Goal: Task Accomplishment & Management: Use online tool/utility

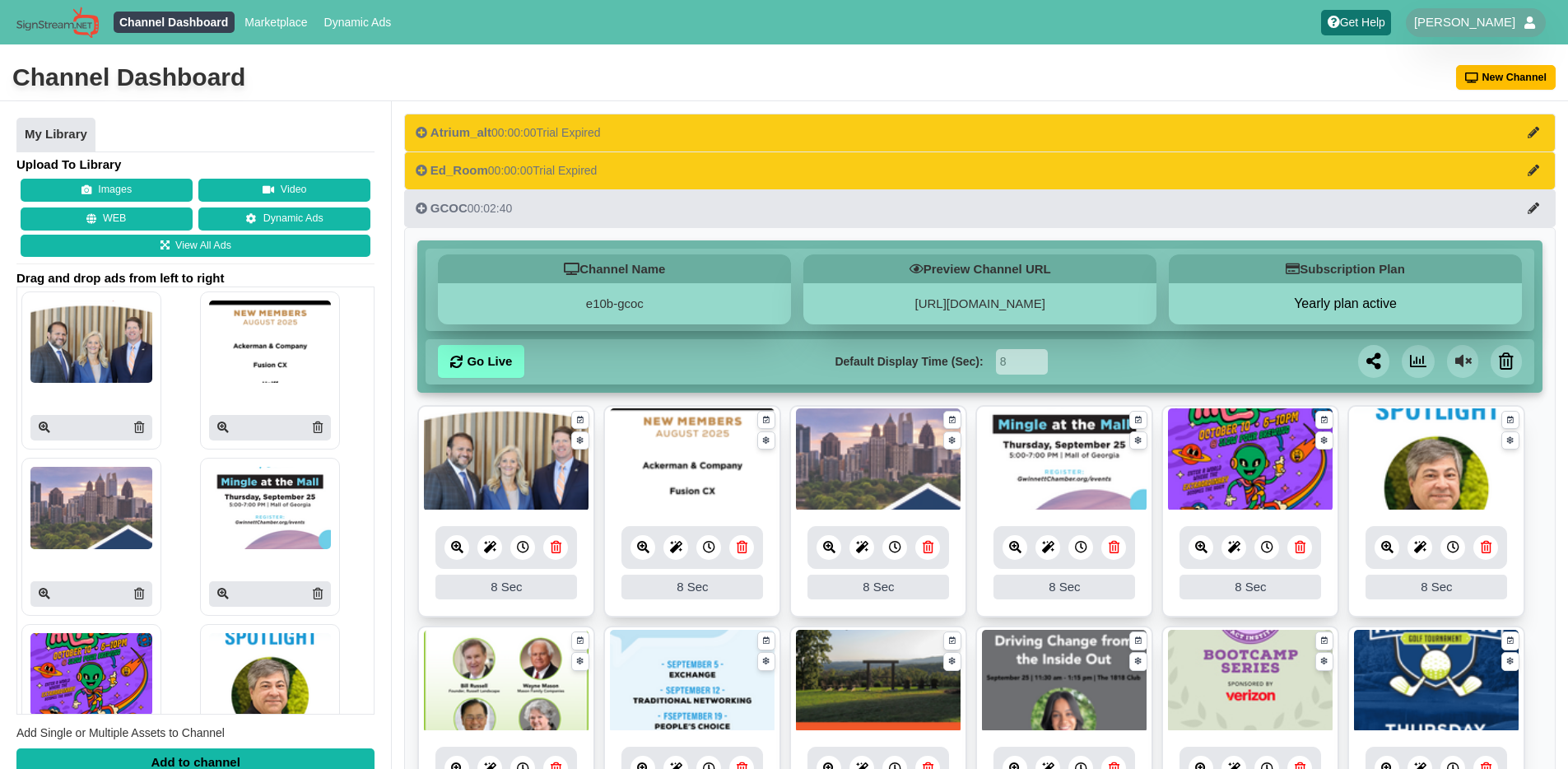
scroll to position [366, 0]
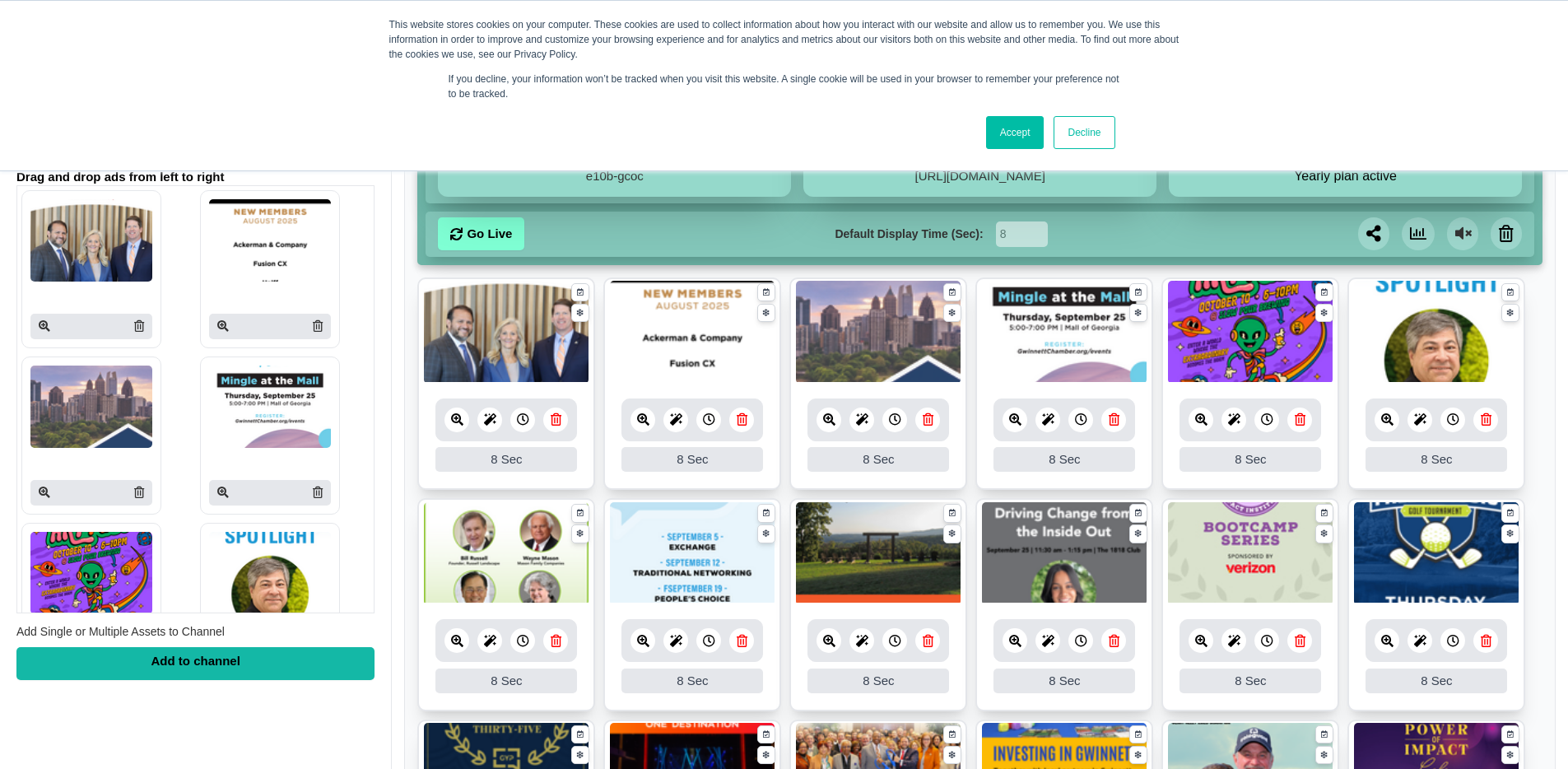
scroll to position [129, 0]
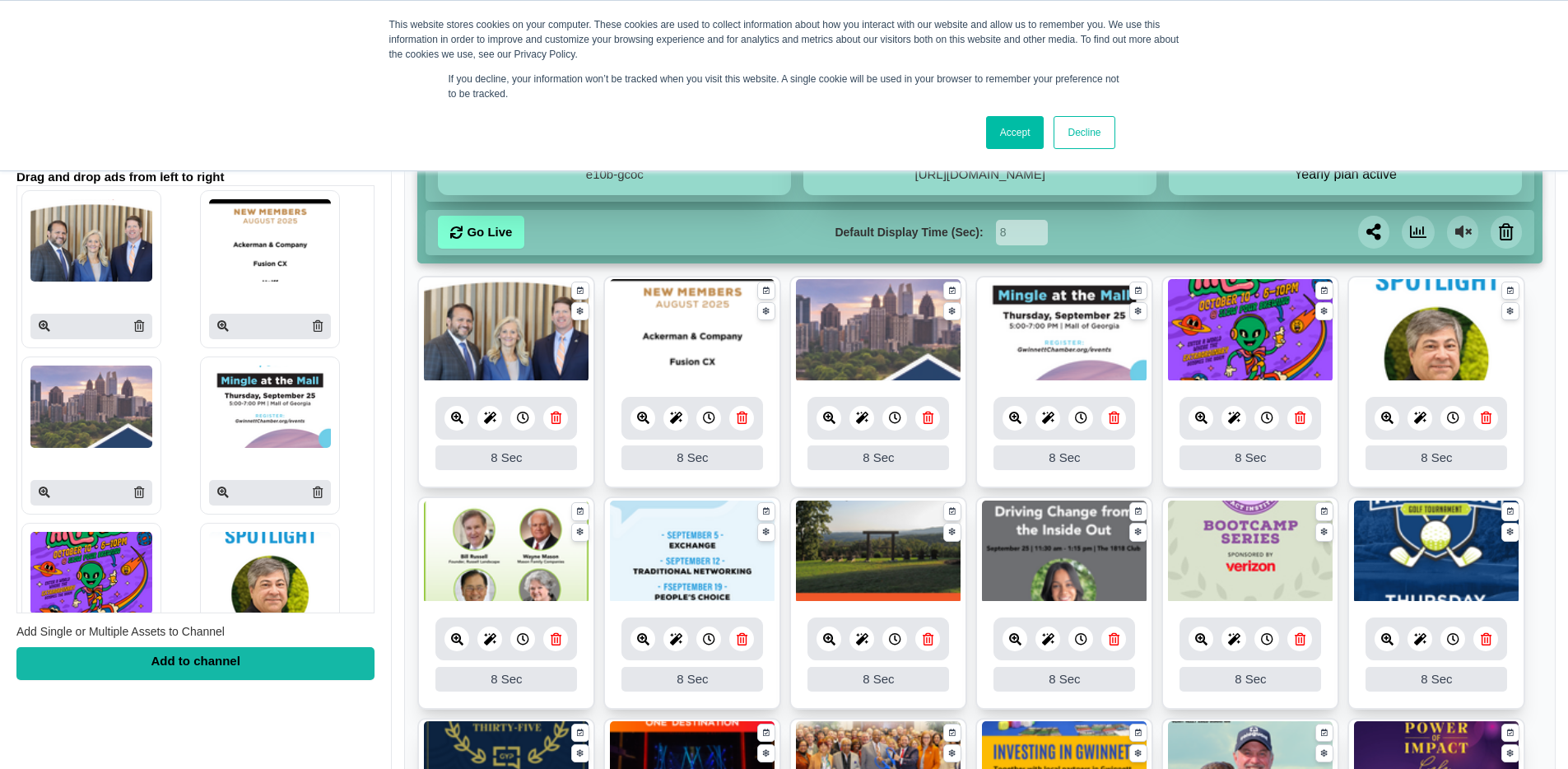
click at [1484, 424] on icon at bounding box center [1486, 418] width 11 height 12
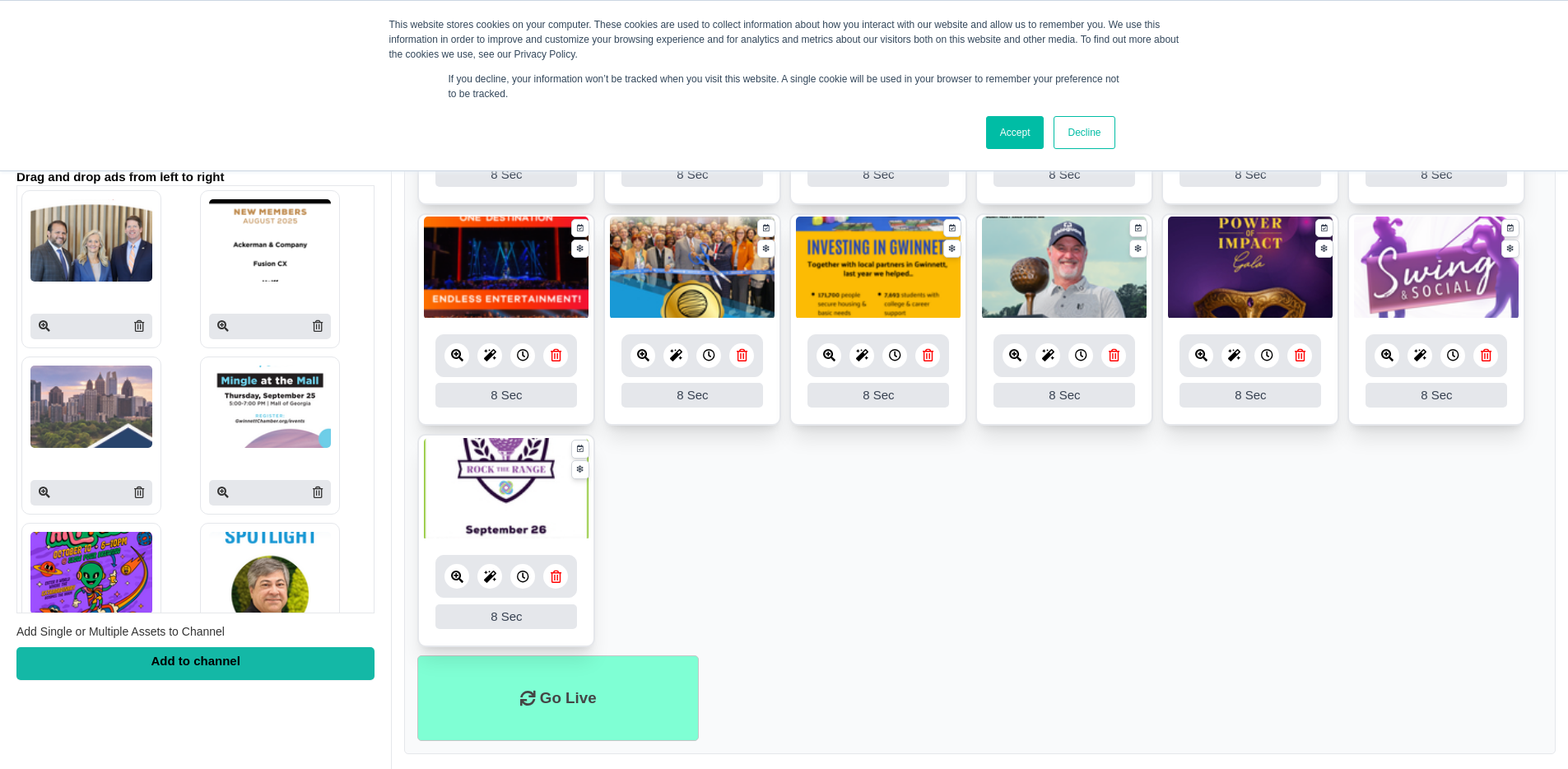
scroll to position [660, 0]
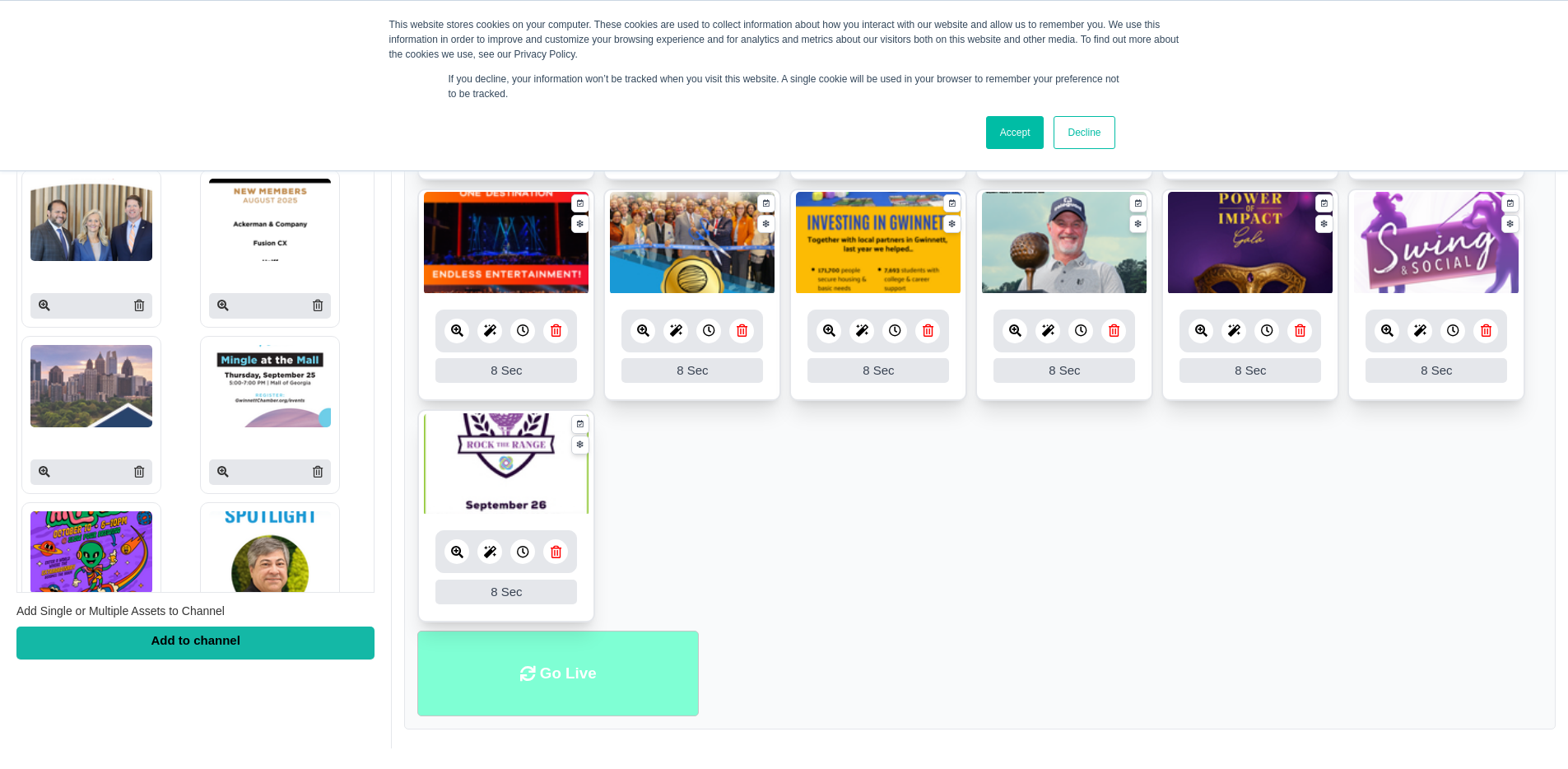
click at [524, 662] on li "Go Live" at bounding box center [558, 674] width 282 height 86
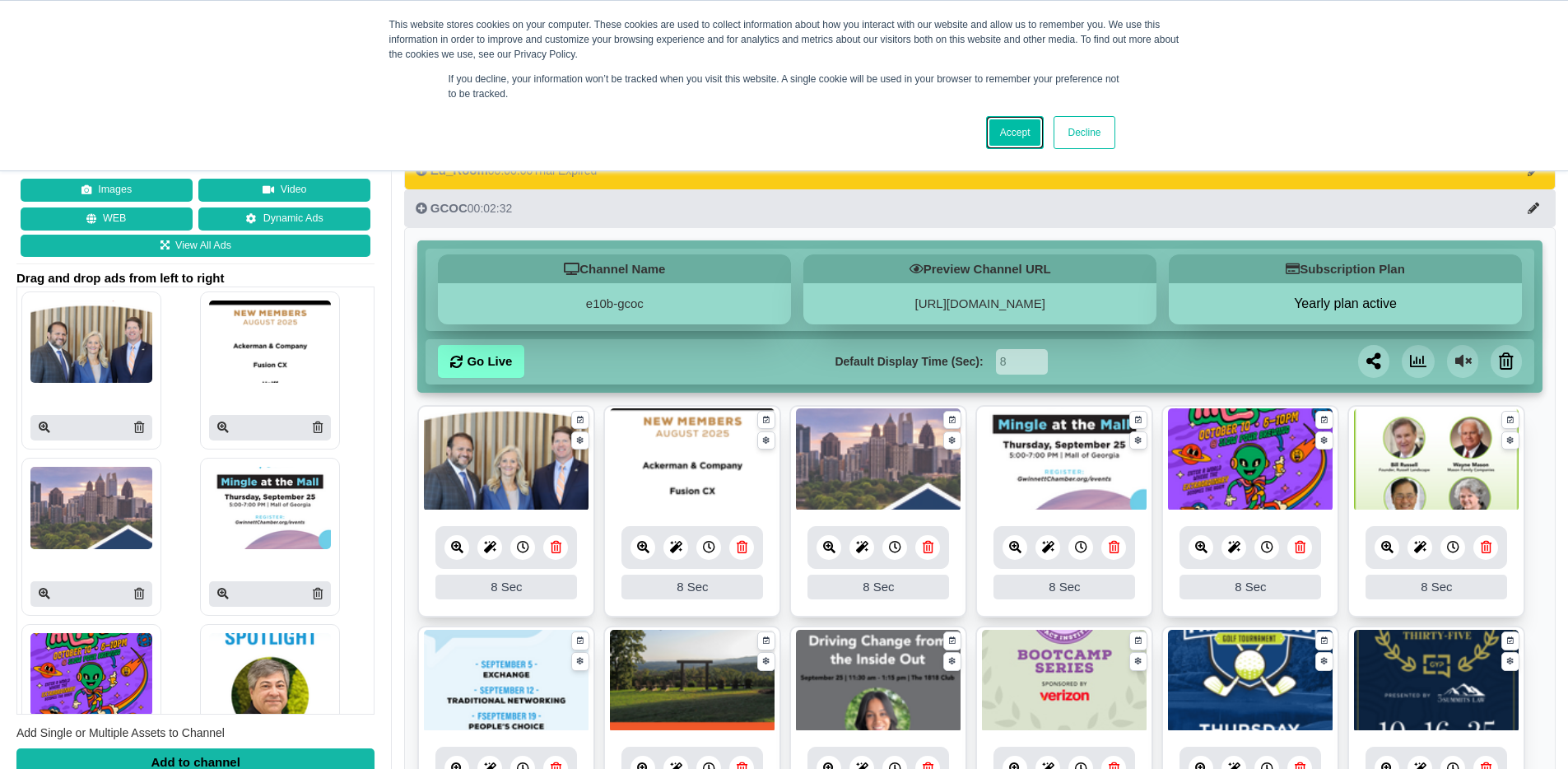
click at [1027, 141] on link "Accept" at bounding box center [1015, 132] width 58 height 33
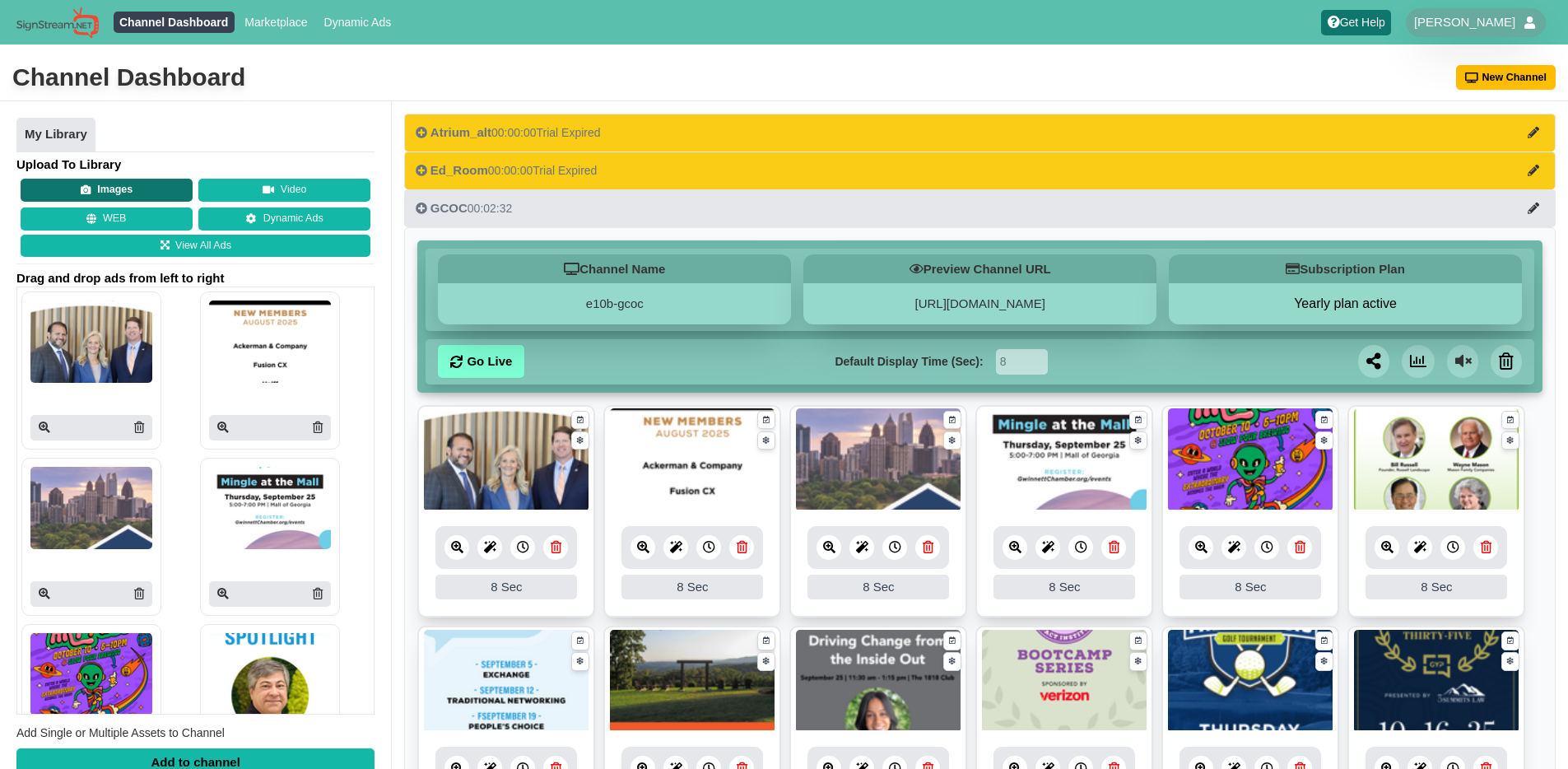
click at [131, 189] on button "Images" at bounding box center [106, 190] width 172 height 23
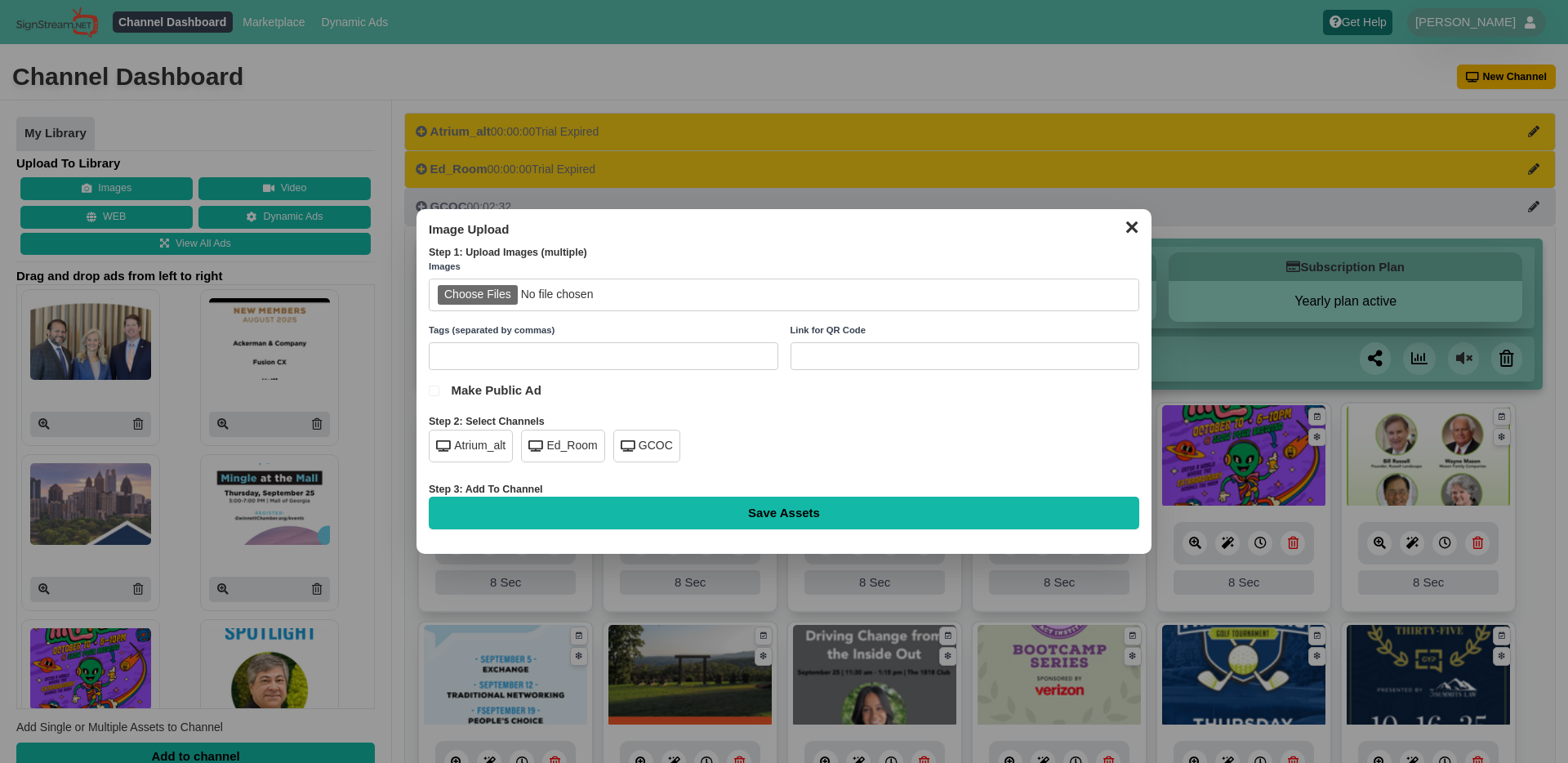
click at [530, 290] on input "file" at bounding box center [784, 295] width 710 height 33
type input "C:\fakepath\jennifer-bridwell.png"
click at [627, 449] on icon at bounding box center [628, 446] width 15 height 11
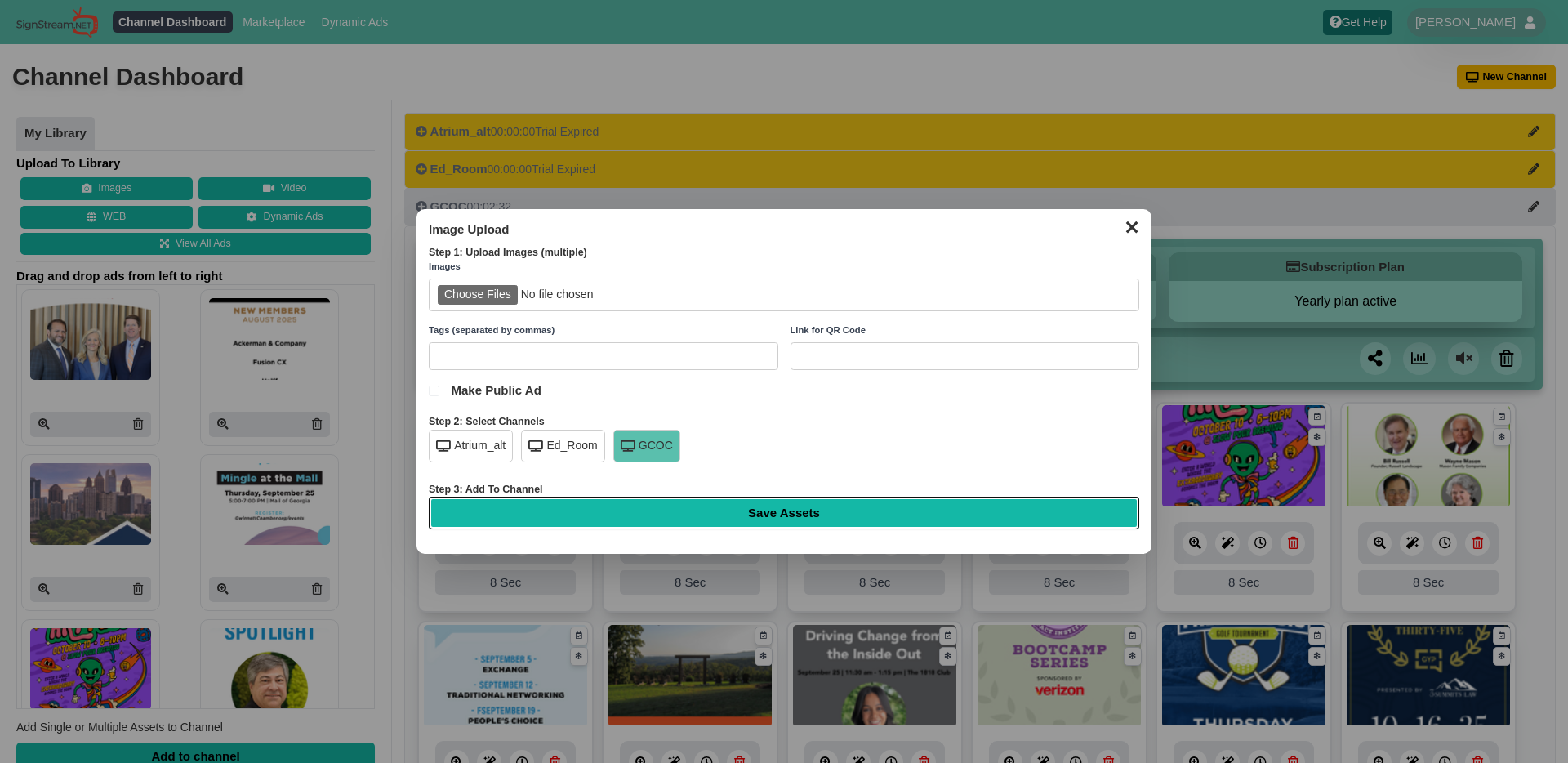
click at [760, 504] on input "Save Assets" at bounding box center [784, 512] width 710 height 32
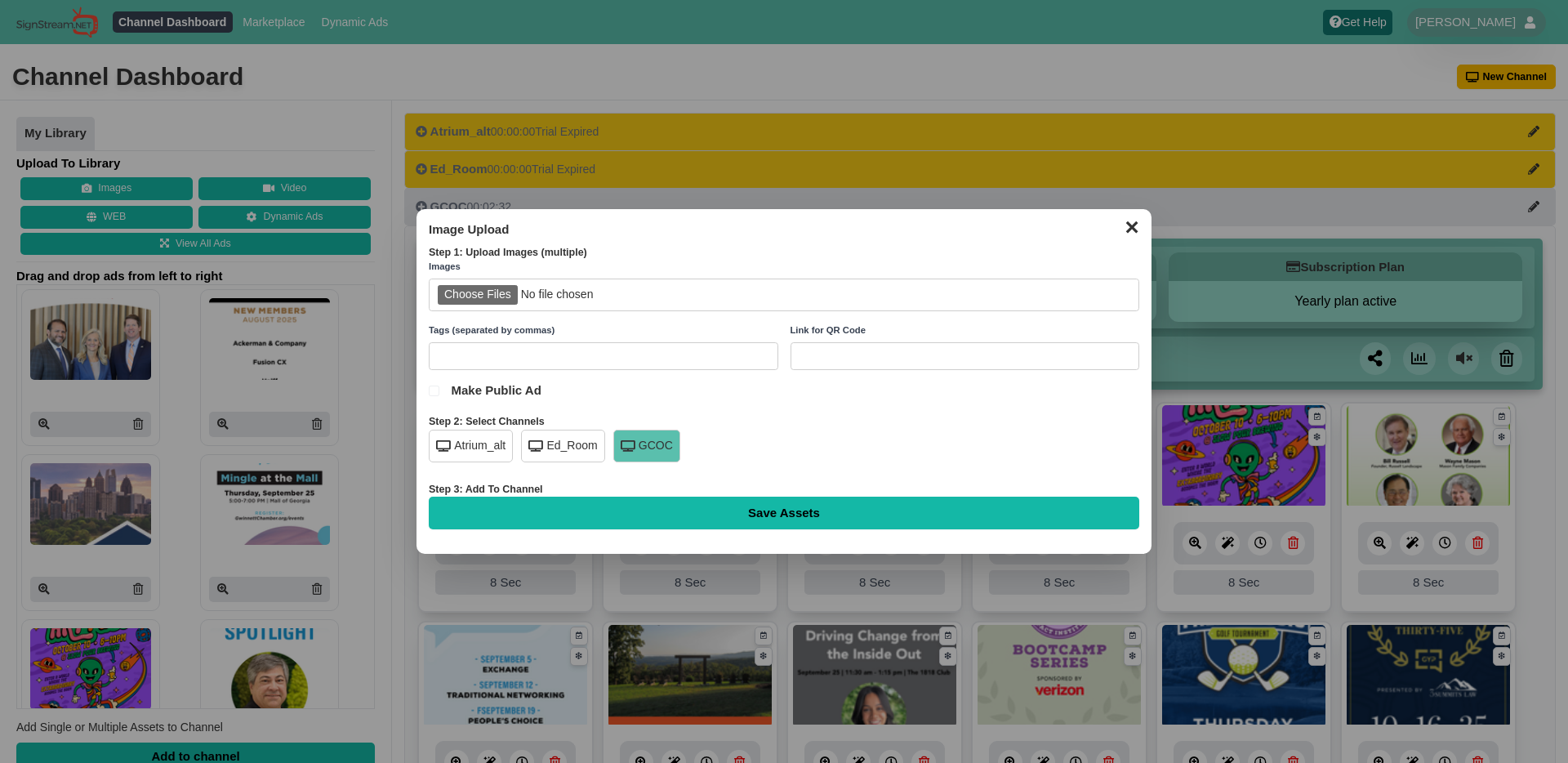
type input "Saving..."
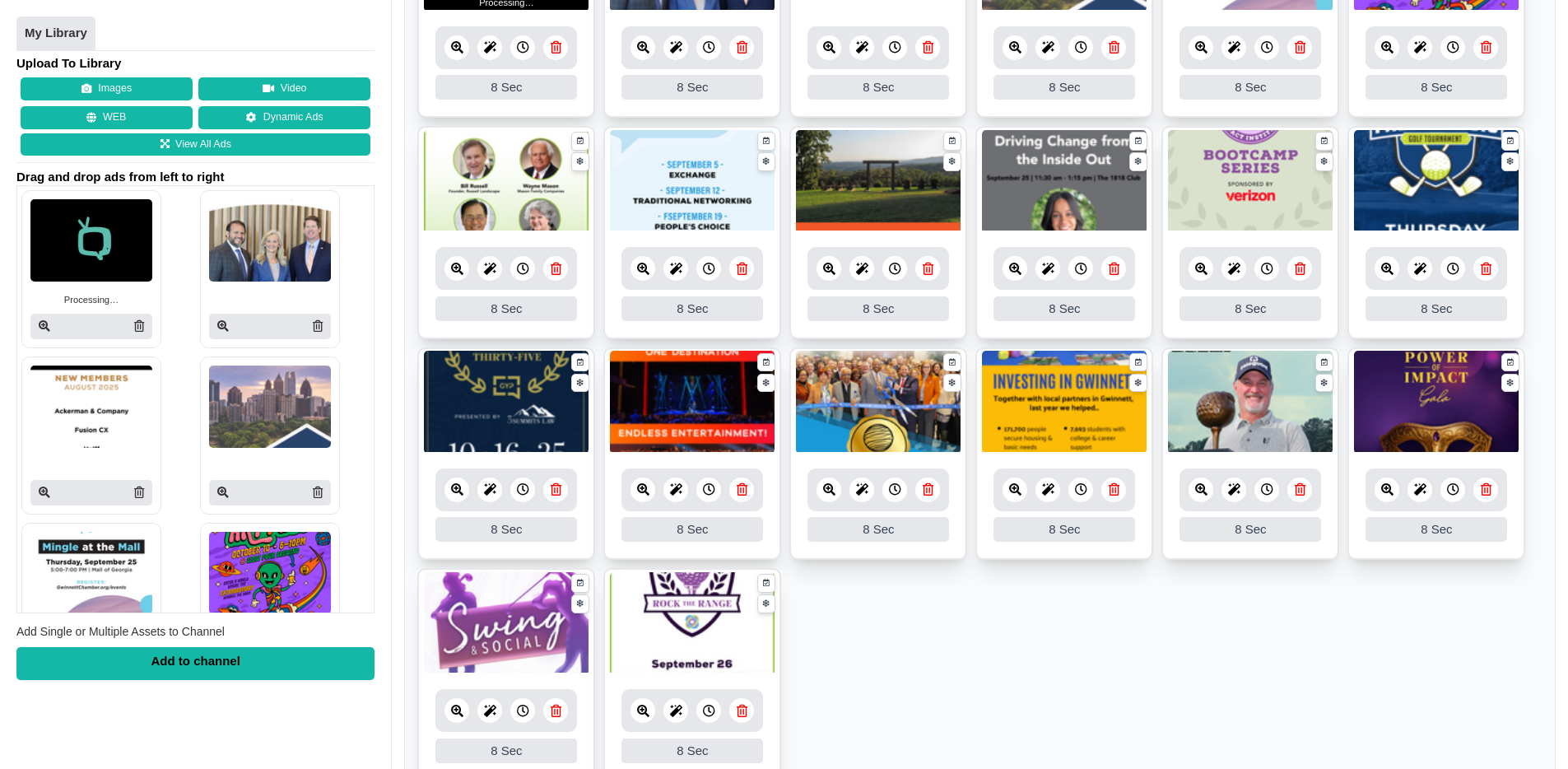
scroll to position [660, 0]
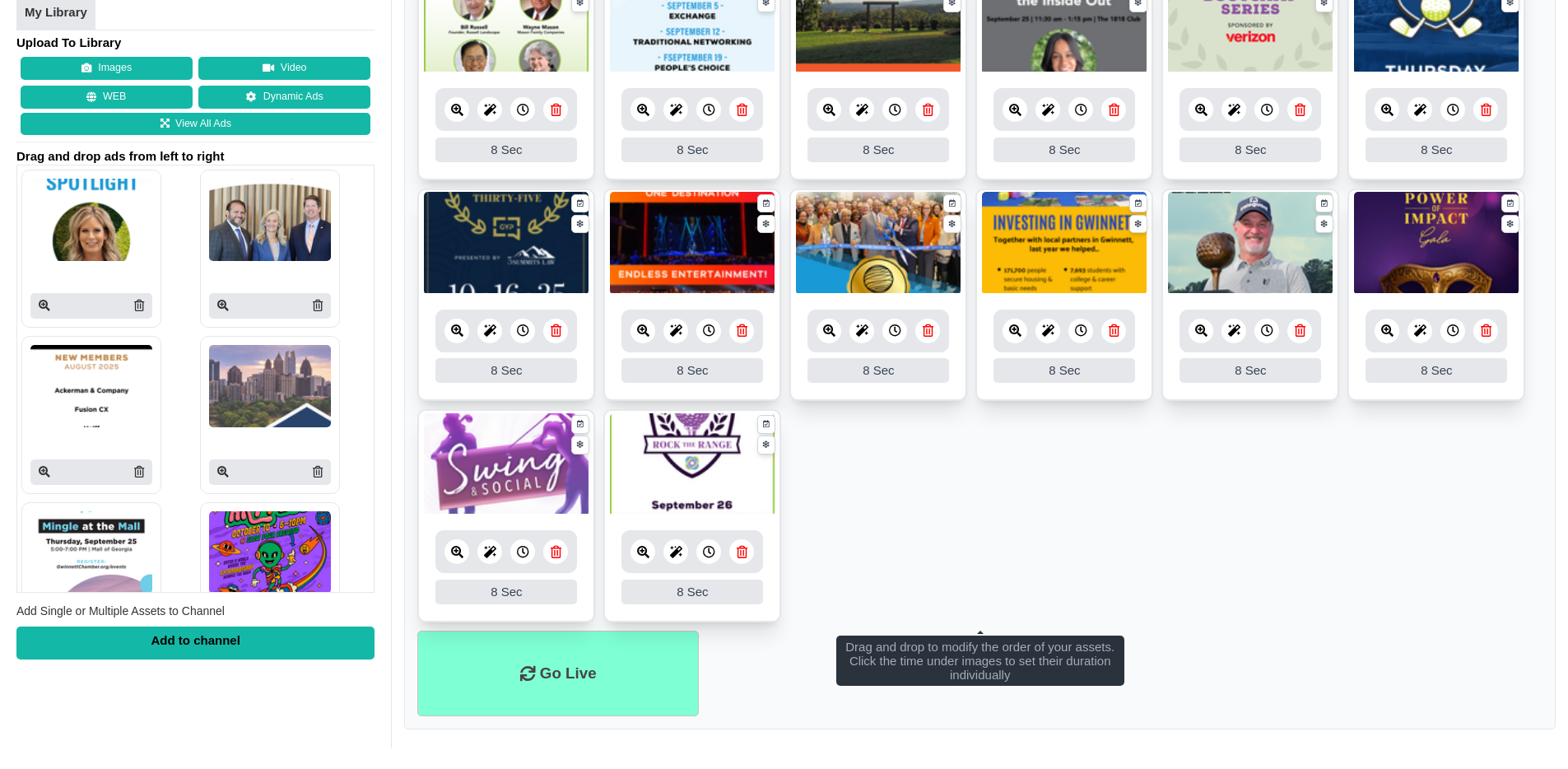
scroll to position [660, 0]
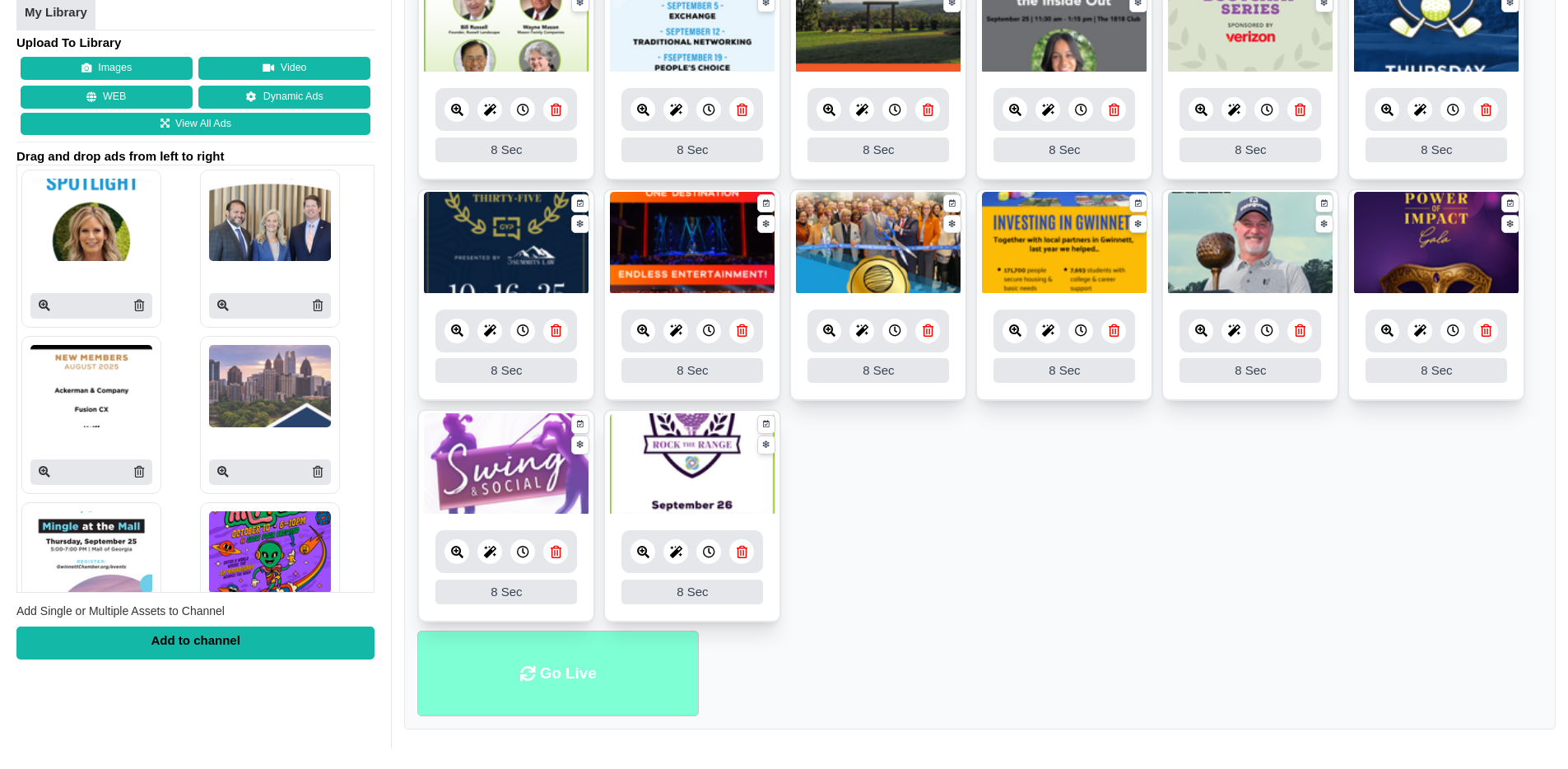
click at [552, 676] on li "Go Live" at bounding box center [558, 674] width 282 height 86
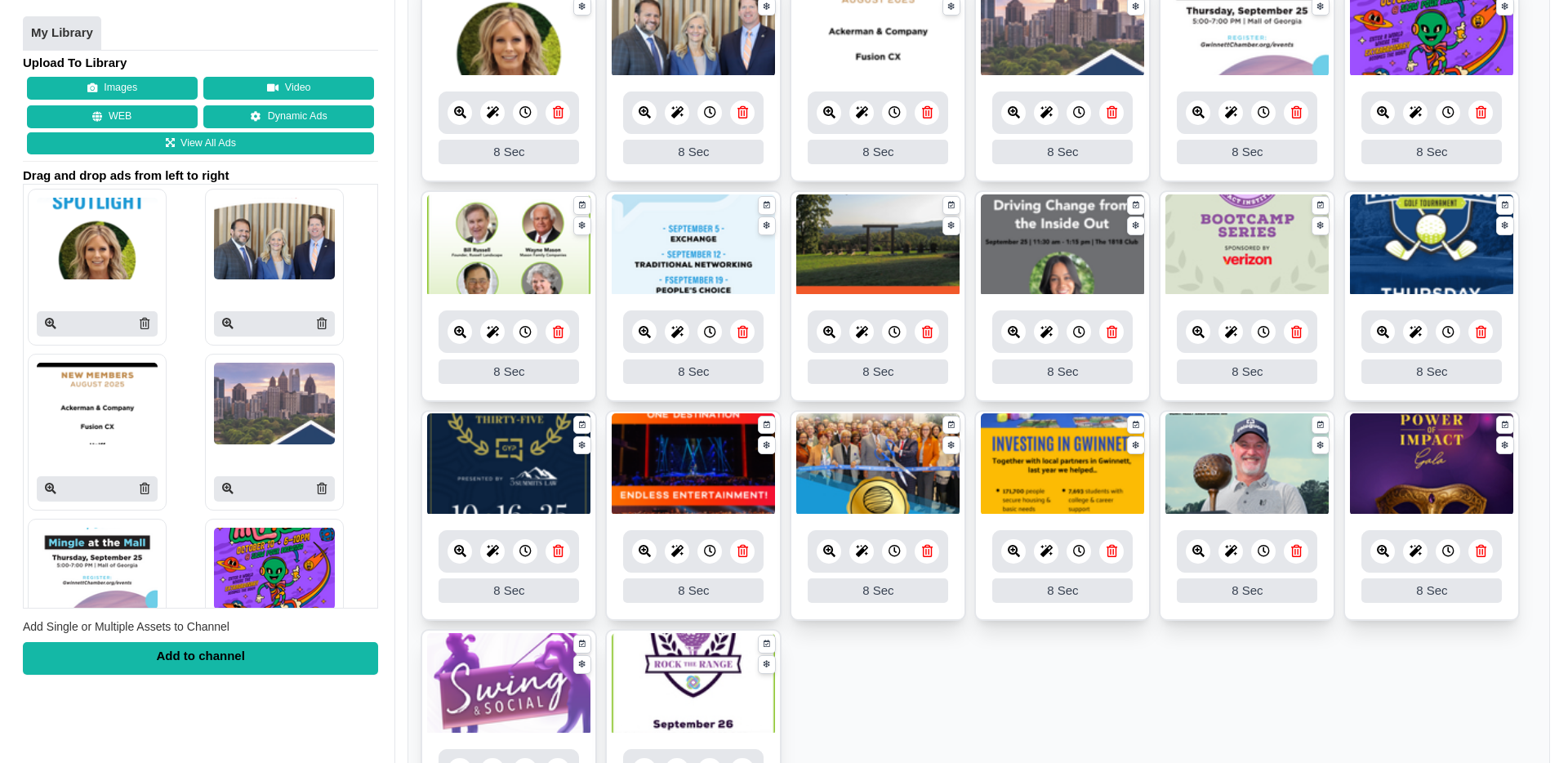
scroll to position [623, 0]
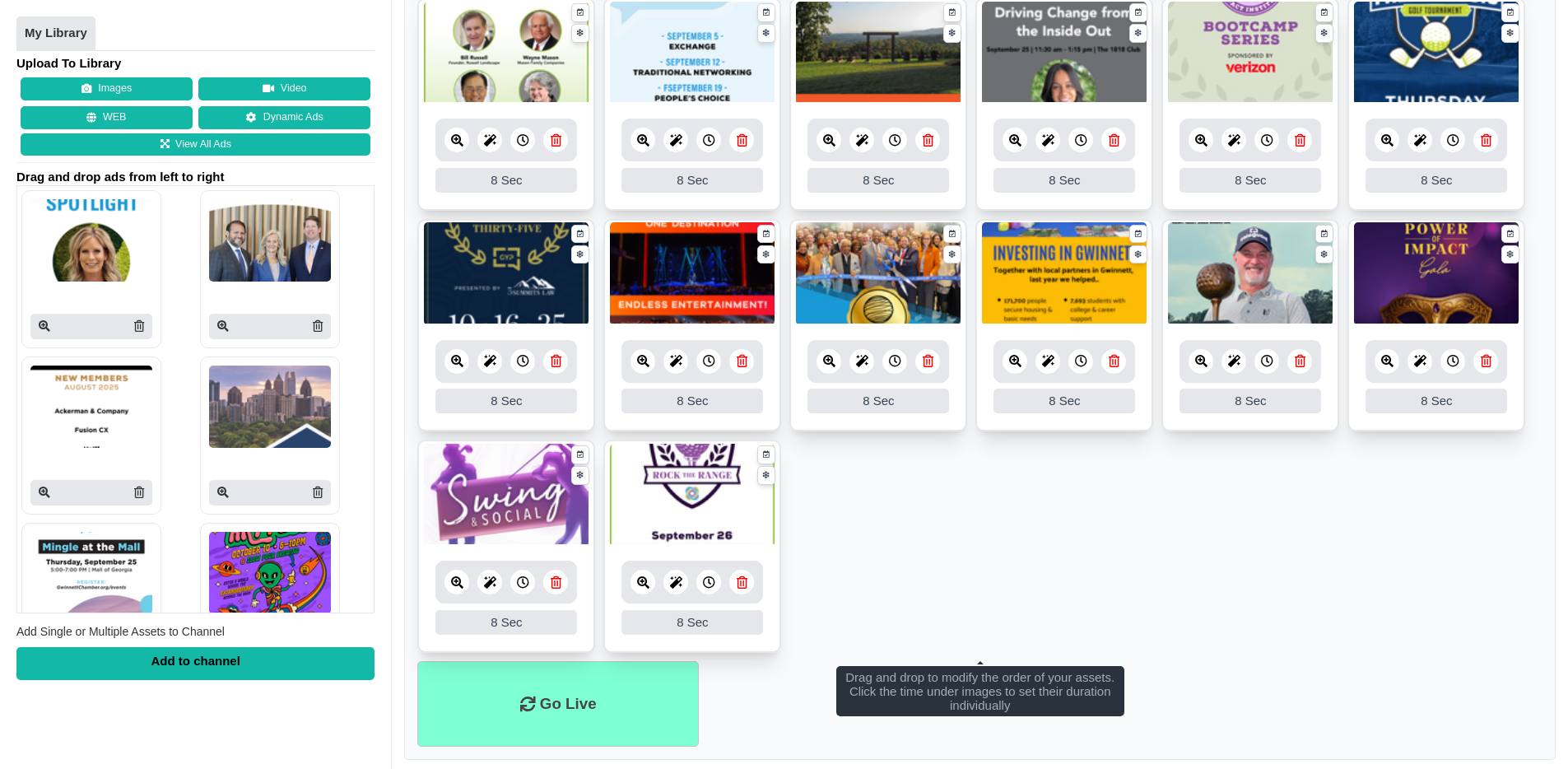
click at [1234, 560] on ul "8 8 Sec Fade In Scale In Swirl In Slide In Slide Elliptic Roll In Swing In Save…" at bounding box center [980, 219] width 1125 height 884
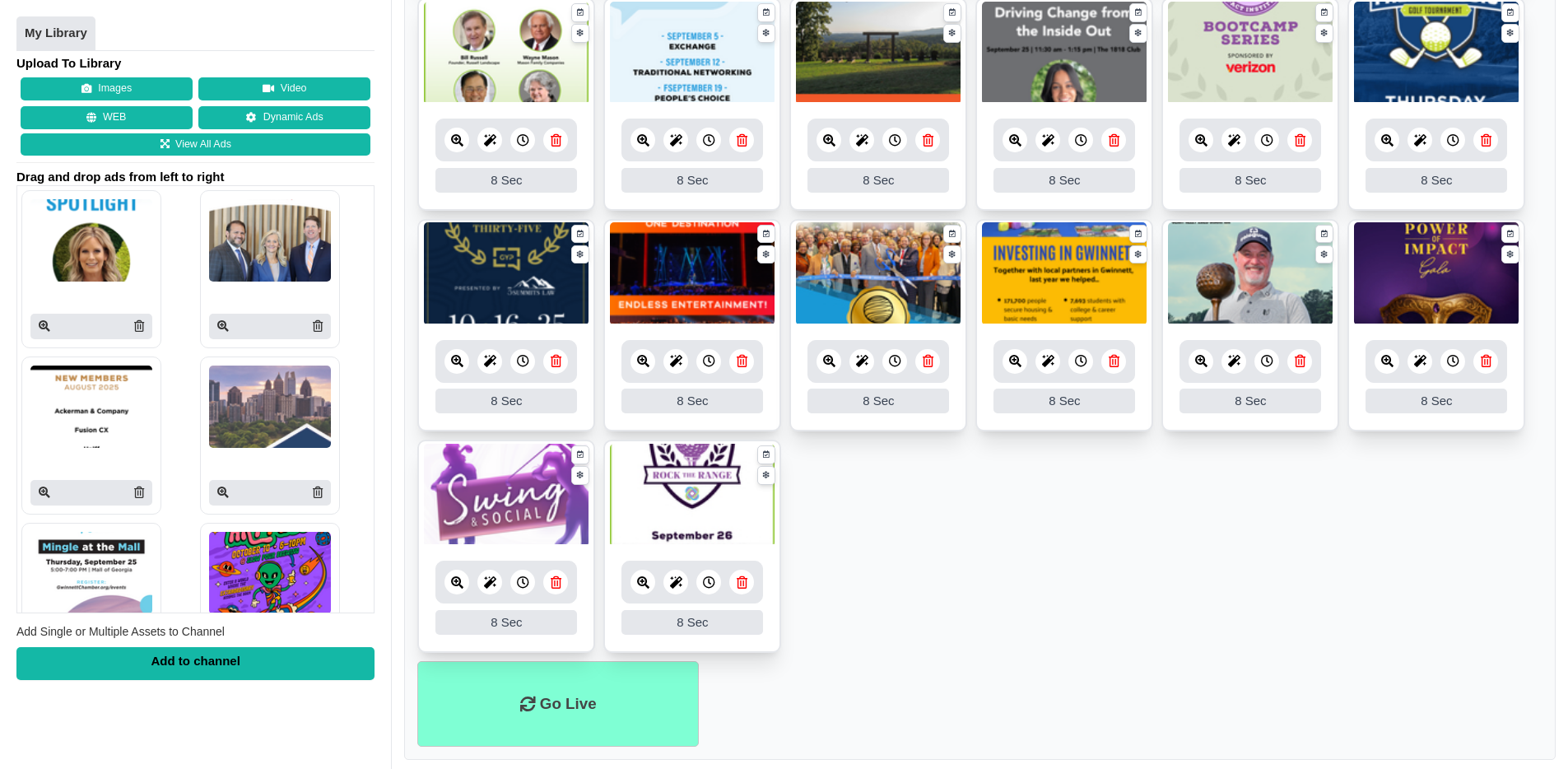
click at [97, 85] on button "Images" at bounding box center [106, 90] width 172 height 23
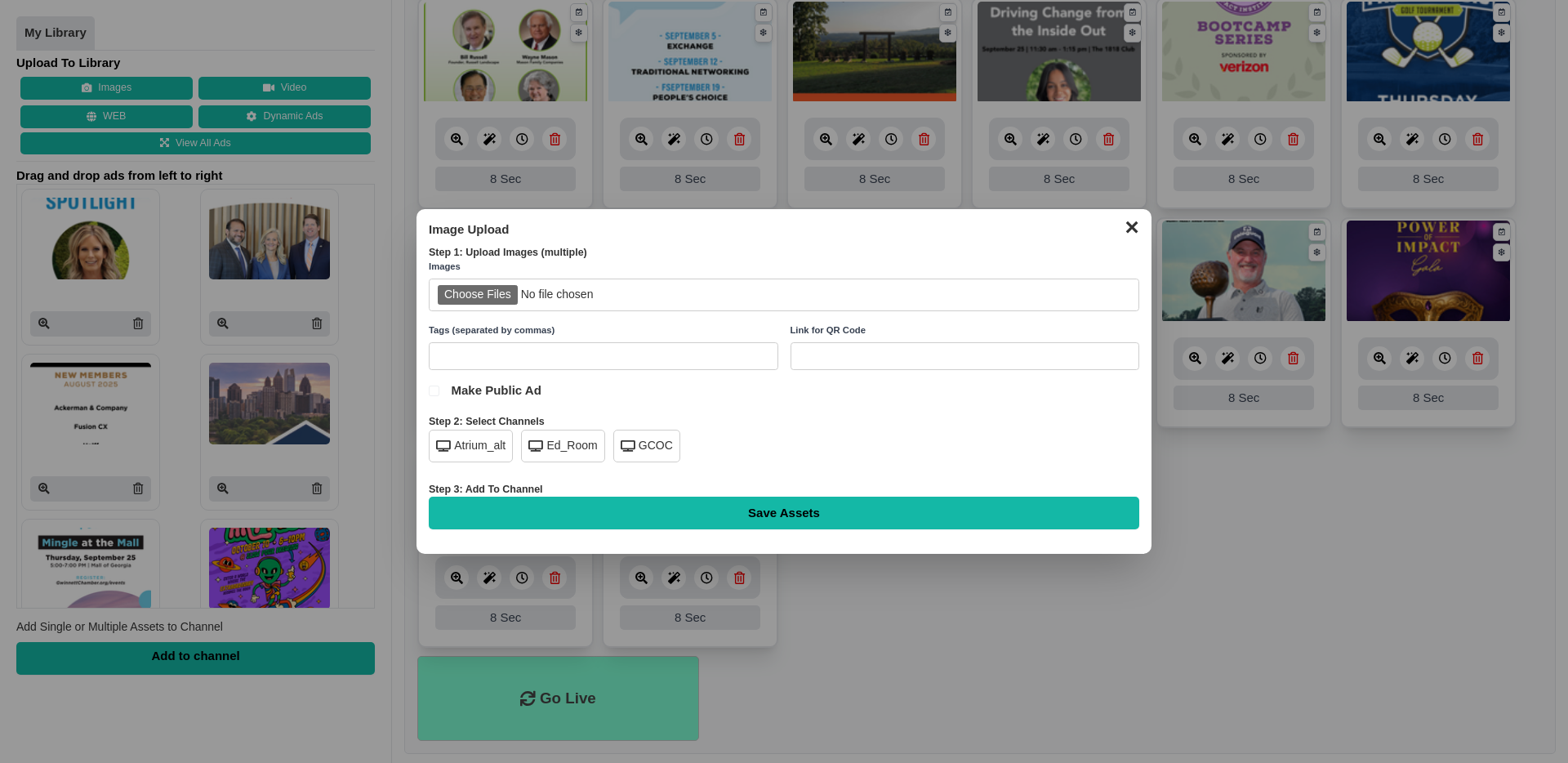
click at [500, 296] on input "file" at bounding box center [784, 295] width 710 height 33
type input "C:\fakepath\gcf-honoring-legacies-atrium-100.jpg"
click at [646, 449] on div "GCOC" at bounding box center [646, 446] width 67 height 32
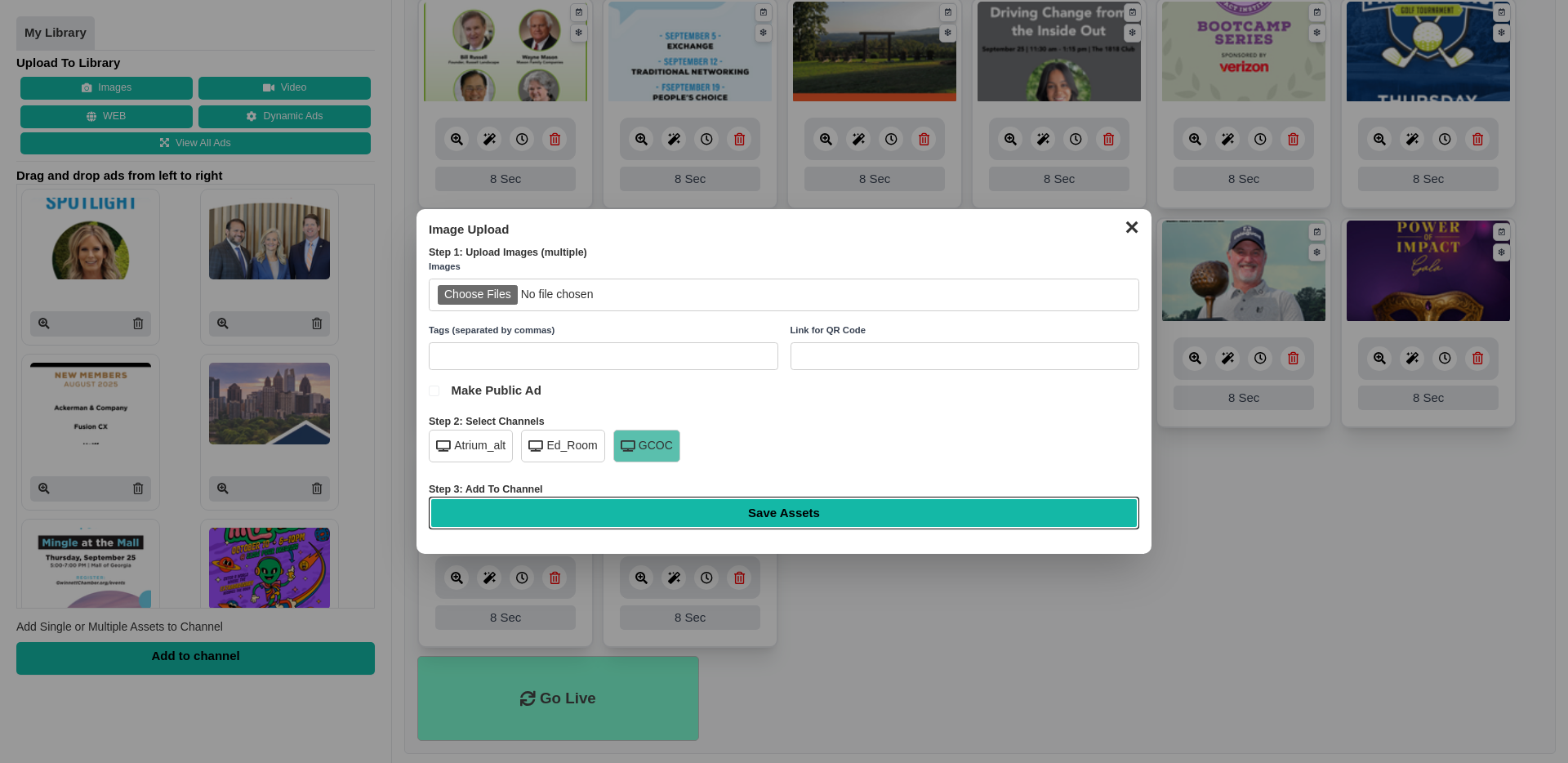
click at [859, 513] on input "Save Assets" at bounding box center [784, 512] width 710 height 32
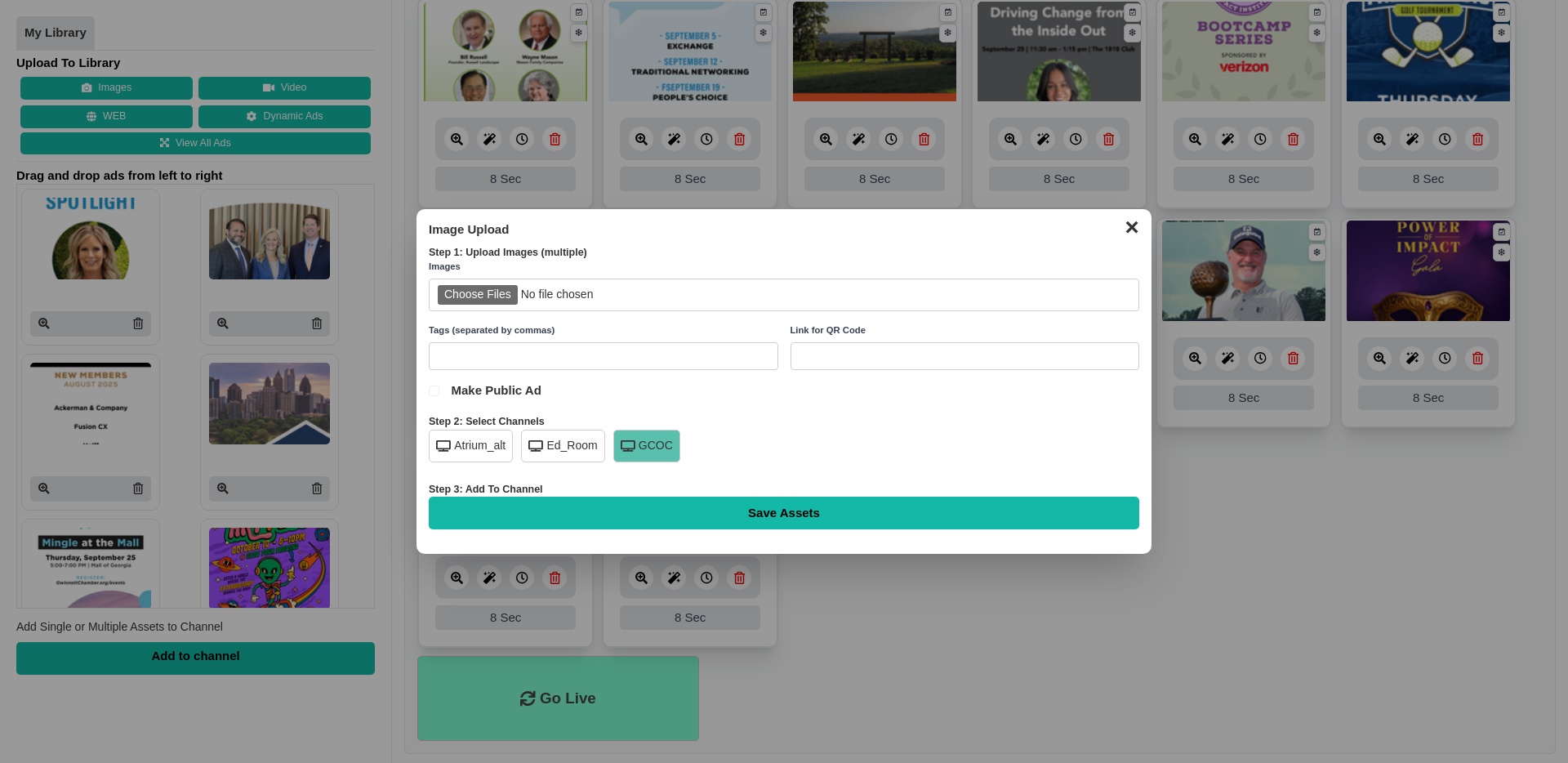
type input "Saving..."
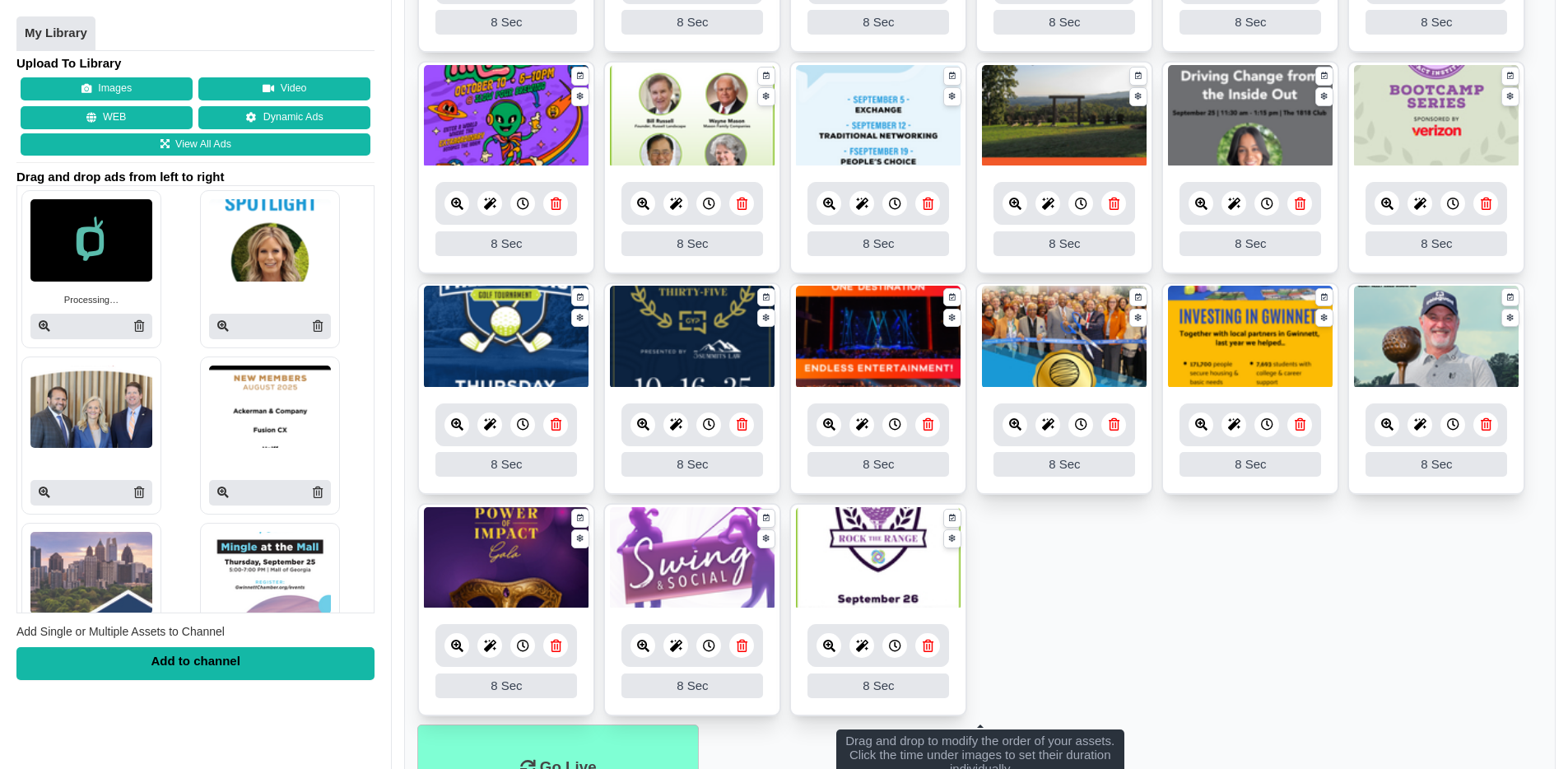
scroll to position [660, 0]
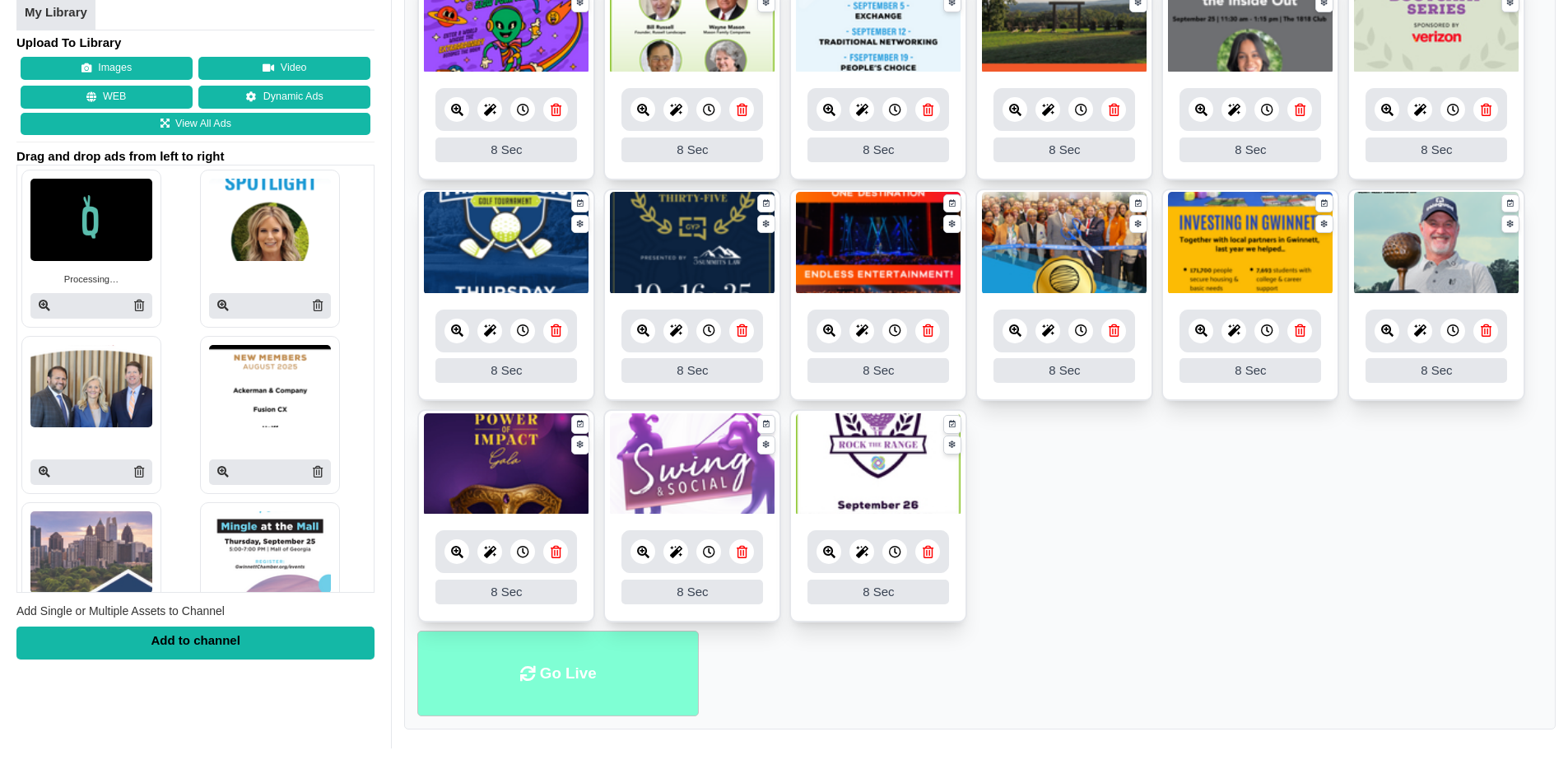
click at [587, 678] on li "Go Live" at bounding box center [558, 674] width 282 height 86
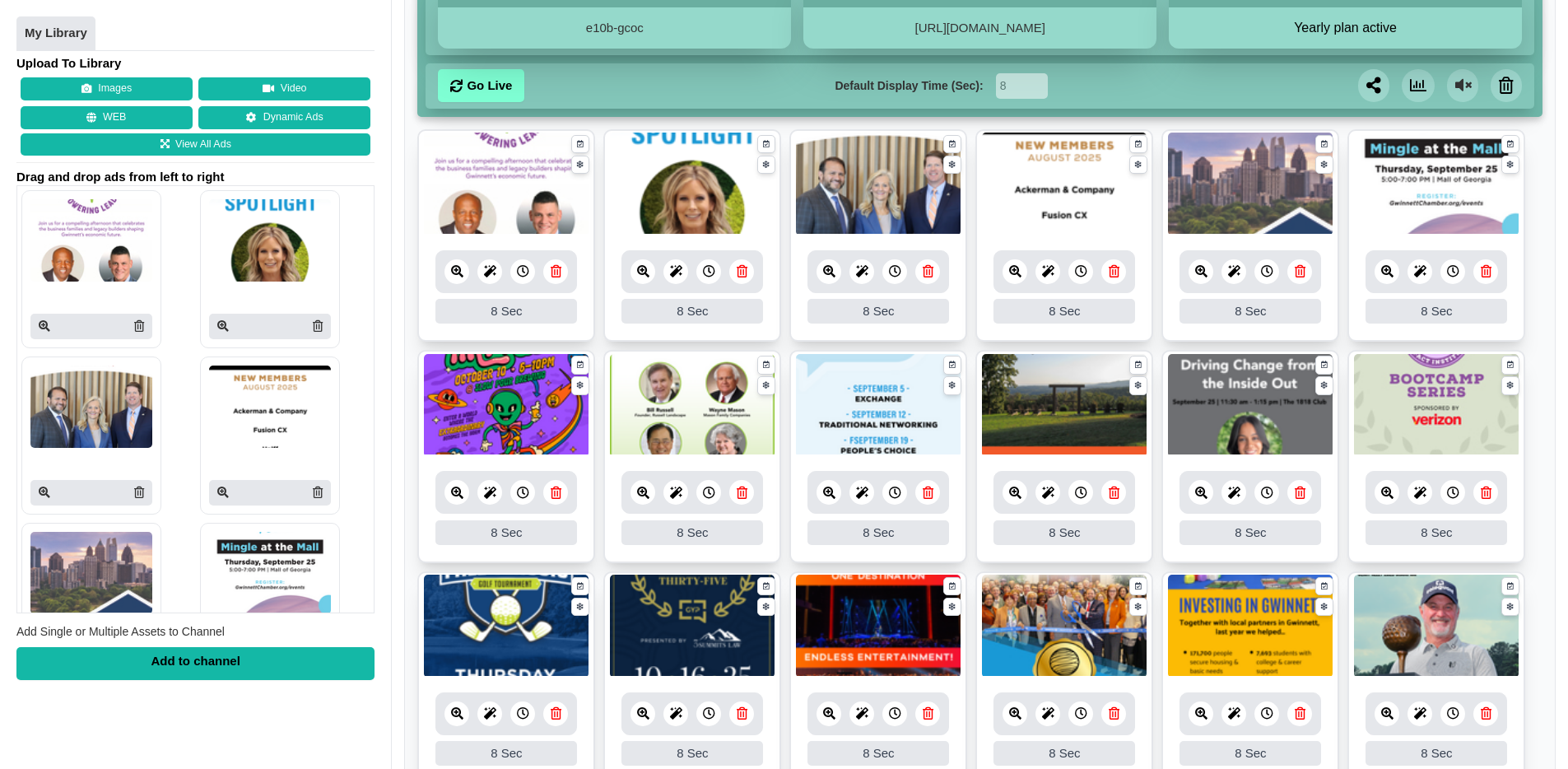
scroll to position [268, 0]
